Goal: Transaction & Acquisition: Purchase product/service

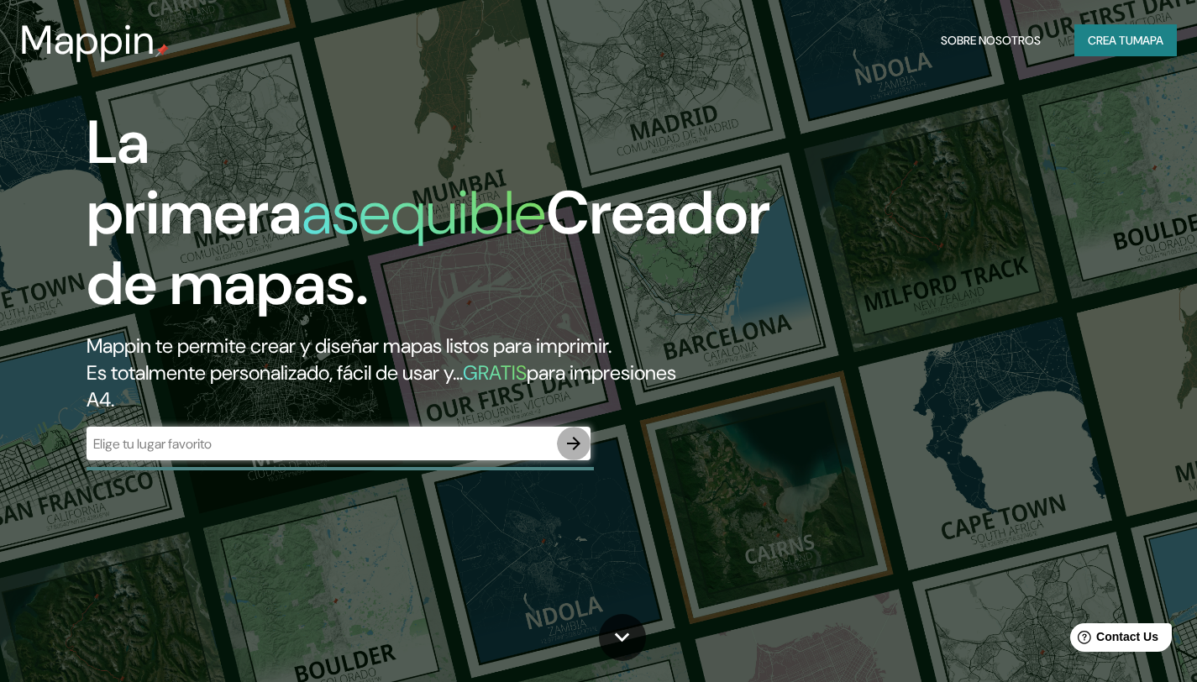
drag, startPoint x: 578, startPoint y: 441, endPoint x: 757, endPoint y: 303, distance: 225.9
click at [577, 440] on icon "button" at bounding box center [573, 443] width 13 height 13
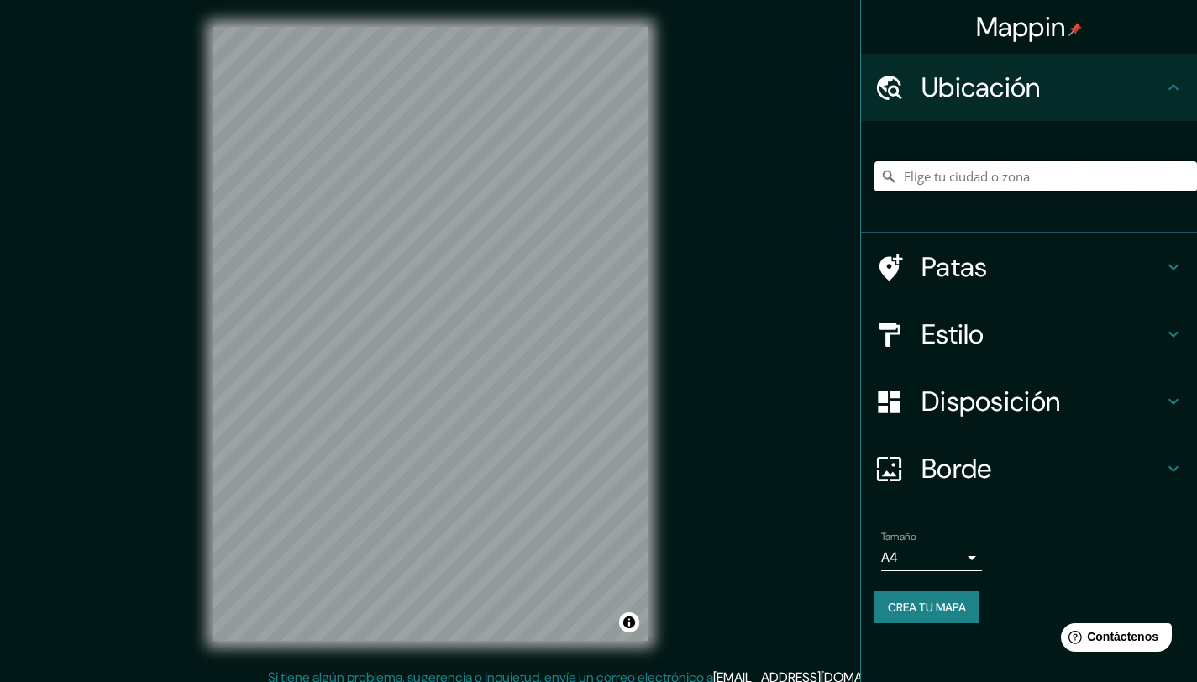
click at [1047, 182] on input "Elige tu ciudad o zona" at bounding box center [1036, 176] width 323 height 30
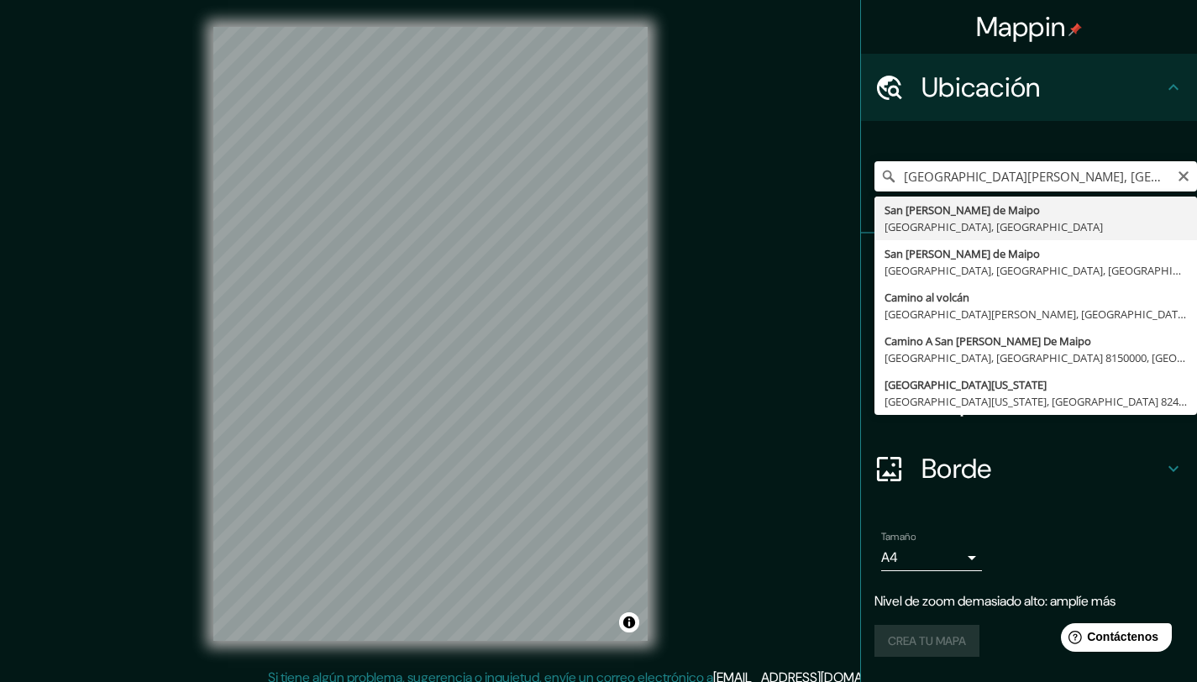
type input "[GEOGRAPHIC_DATA][PERSON_NAME], [GEOGRAPHIC_DATA], [GEOGRAPHIC_DATA]"
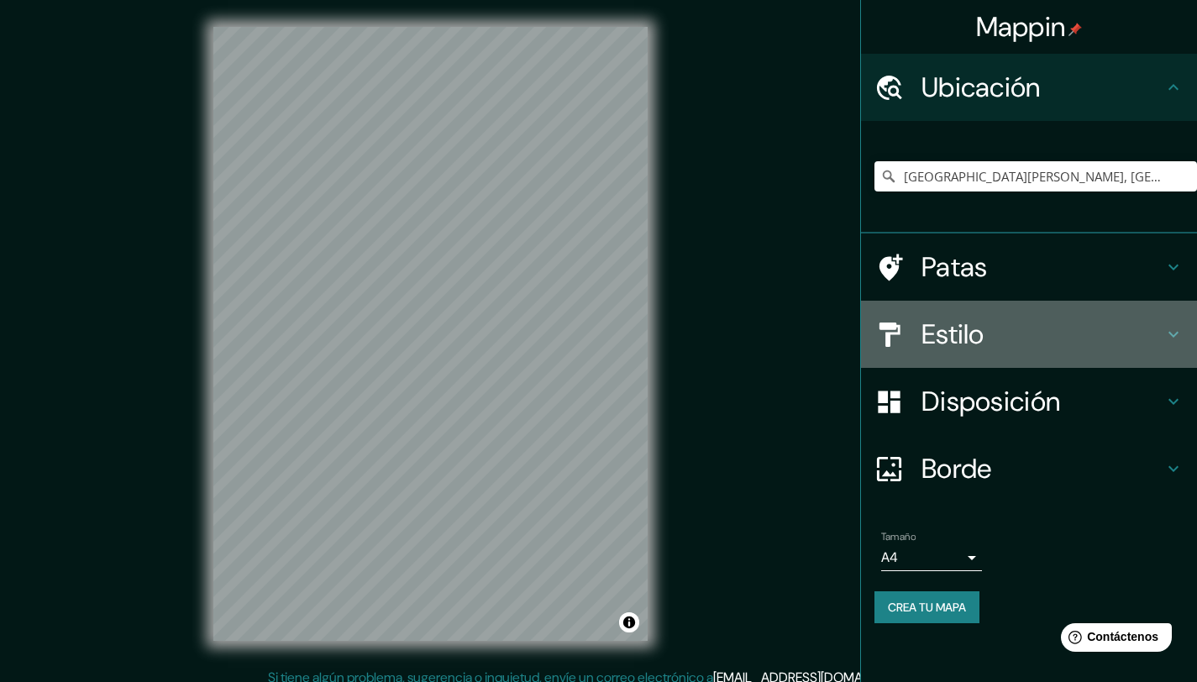
click at [999, 333] on h4 "Estilo" at bounding box center [1043, 335] width 242 height 34
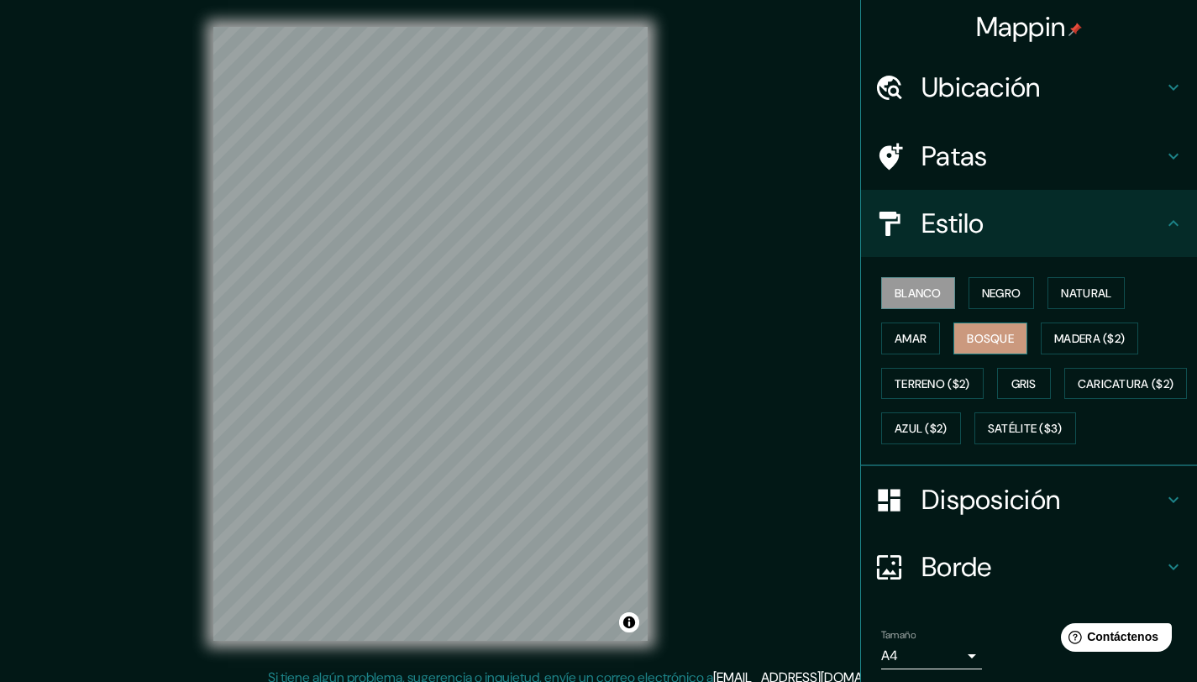
click at [996, 333] on font "Bosque" at bounding box center [990, 338] width 47 height 15
click at [930, 289] on button "Blanco" at bounding box center [918, 293] width 74 height 32
click at [914, 343] on font "Amar" at bounding box center [911, 338] width 32 height 15
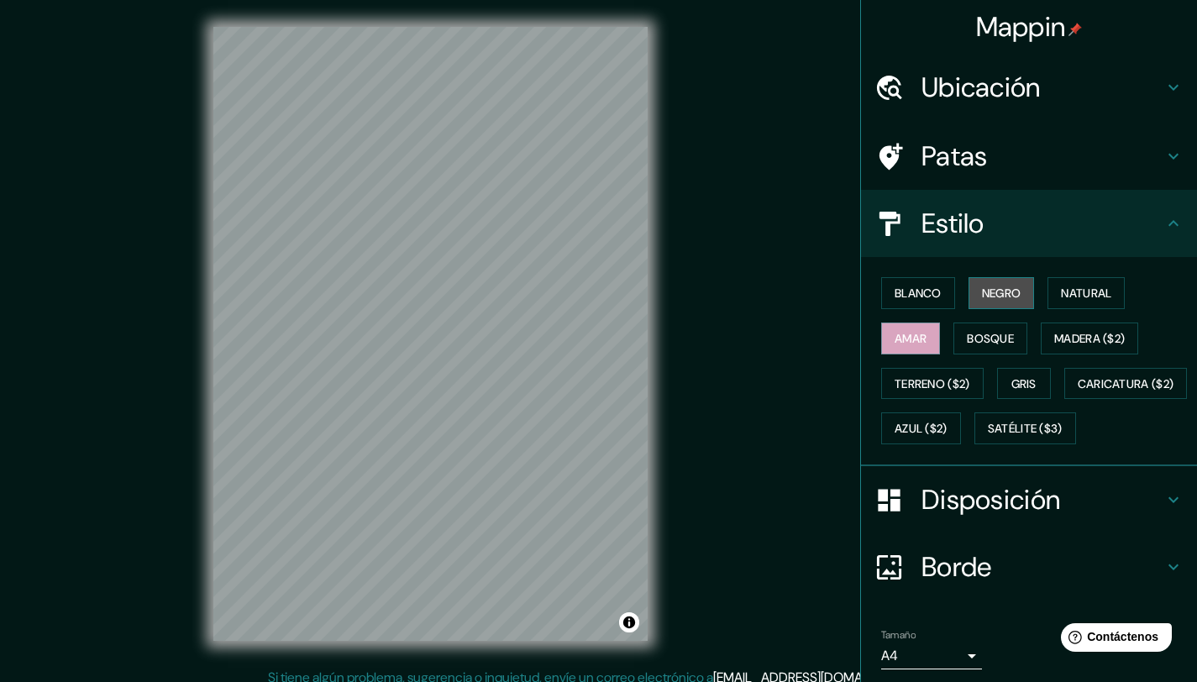
click at [999, 292] on font "Negro" at bounding box center [1001, 293] width 39 height 15
click at [1017, 381] on font "Gris" at bounding box center [1024, 383] width 25 height 15
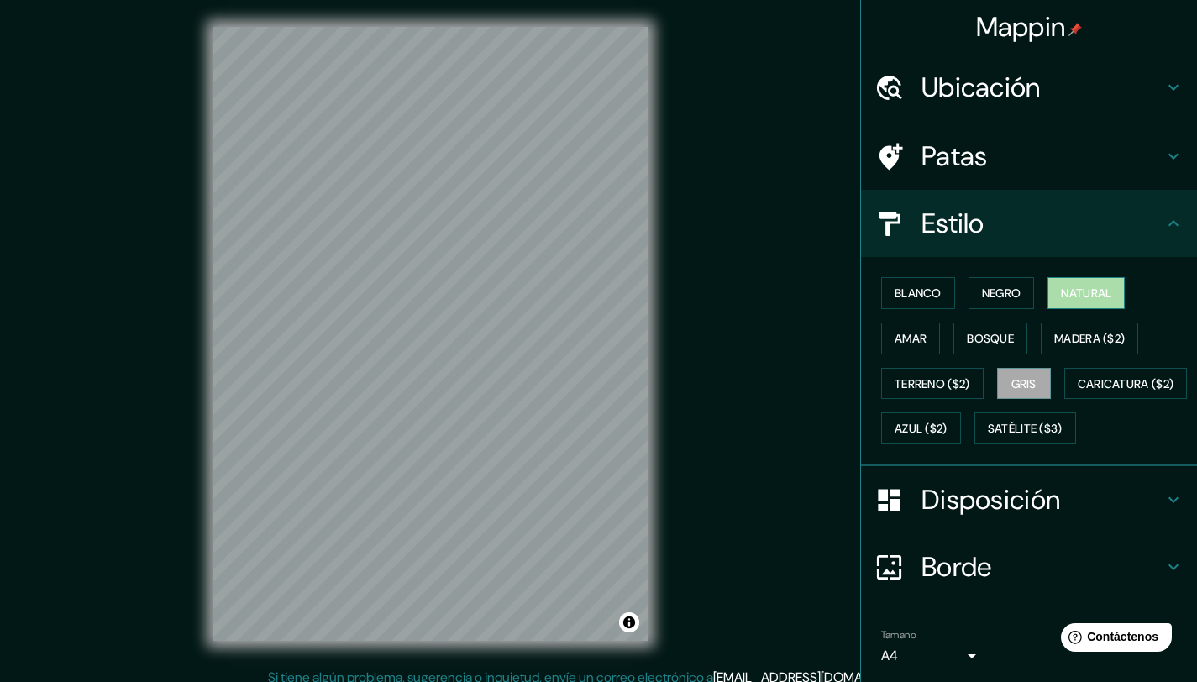
click at [1112, 283] on button "Natural" at bounding box center [1086, 293] width 77 height 32
click at [1009, 287] on font "Negro" at bounding box center [1001, 293] width 39 height 15
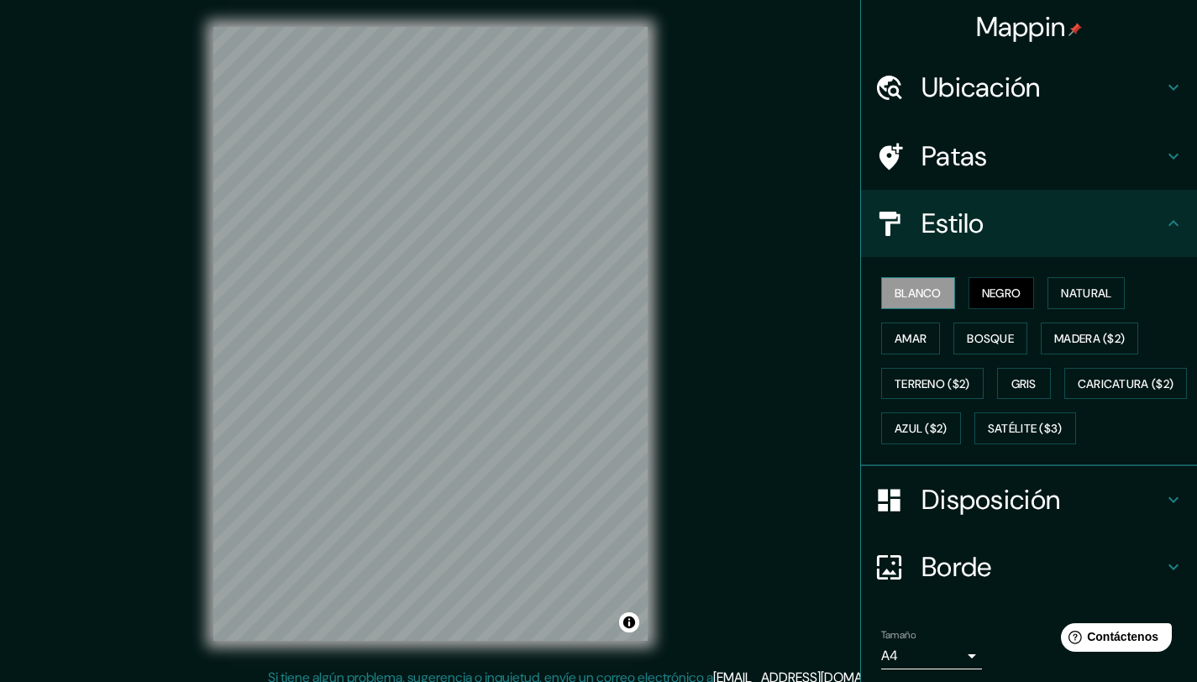
click at [901, 297] on font "Blanco" at bounding box center [918, 293] width 47 height 15
click at [967, 339] on font "Bosque" at bounding box center [990, 338] width 47 height 15
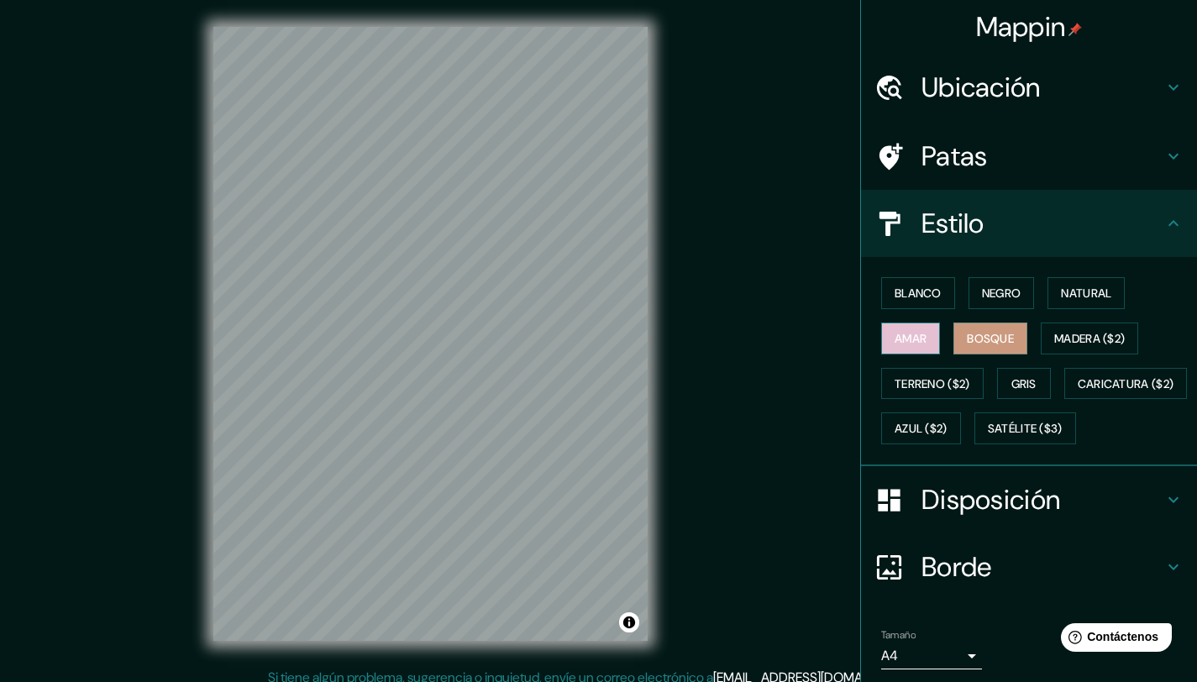
click at [928, 334] on button "Amar" at bounding box center [910, 339] width 59 height 32
click at [910, 288] on font "Blanco" at bounding box center [918, 293] width 47 height 15
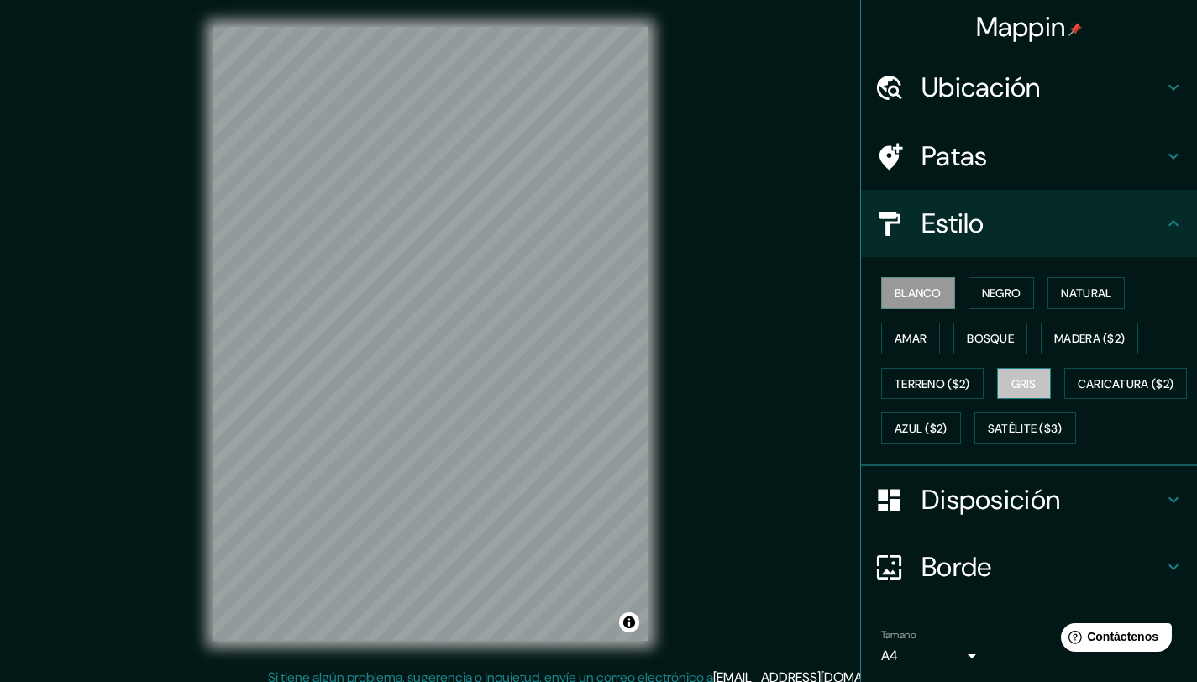
click at [1015, 383] on font "Gris" at bounding box center [1024, 383] width 25 height 15
